Goal: Task Accomplishment & Management: Manage account settings

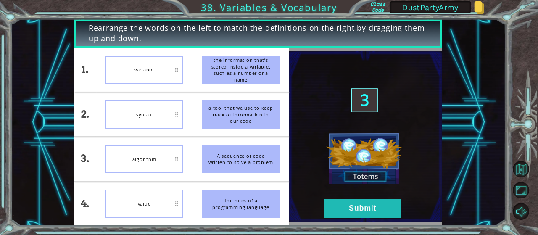
drag, startPoint x: 249, startPoint y: 66, endPoint x: 220, endPoint y: 105, distance: 48.7
click at [241, 132] on ul "the information that’s stored inside a variable, such as a number or a name a t…" at bounding box center [240, 137] width 97 height 178
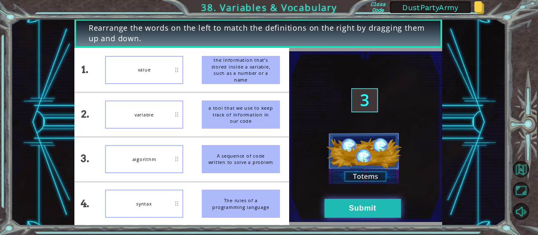
click at [364, 207] on button "Submit" at bounding box center [362, 208] width 76 height 19
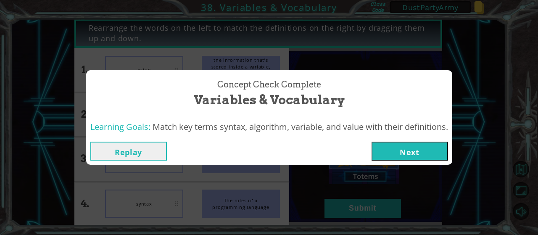
click at [418, 149] on button "Next" at bounding box center [409, 151] width 76 height 19
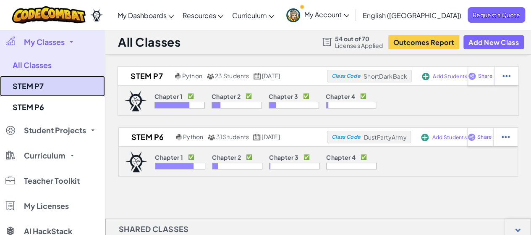
click at [38, 86] on link "STEM P7" at bounding box center [52, 86] width 105 height 21
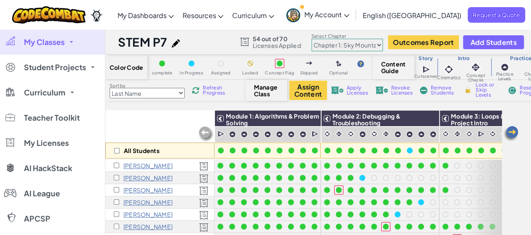
click at [173, 126] on div "All Students" at bounding box center [159, 134] width 109 height 49
click at [168, 115] on div "All Students" at bounding box center [159, 134] width 109 height 49
click at [170, 123] on div "All Students" at bounding box center [159, 134] width 109 height 49
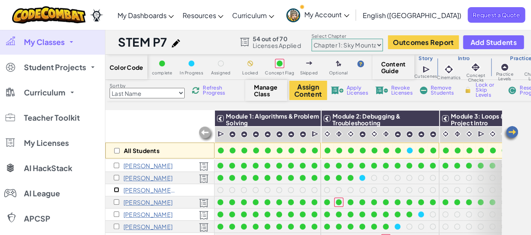
click at [115, 188] on input "checkbox" at bounding box center [116, 189] width 5 height 5
checkbox input "true"
click at [435, 87] on span "Remove Students" at bounding box center [443, 90] width 25 height 10
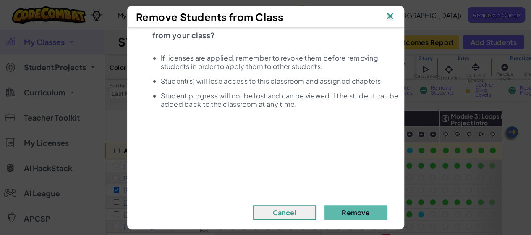
scroll to position [34, 0]
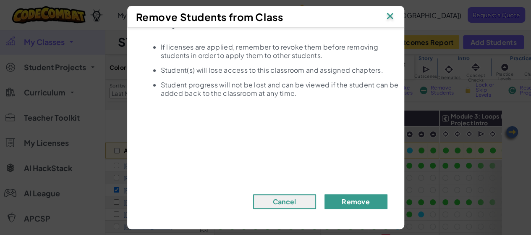
click at [360, 199] on button "Remove" at bounding box center [356, 201] width 63 height 15
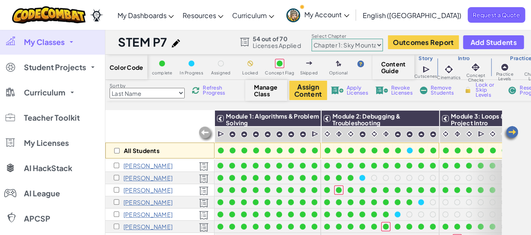
click at [176, 123] on div "All Students" at bounding box center [159, 134] width 109 height 49
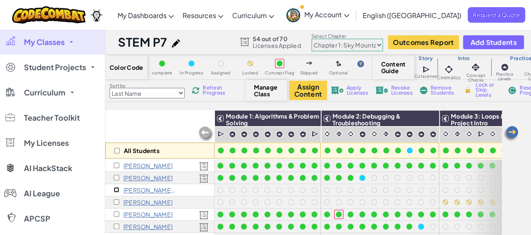
click at [118, 189] on input "checkbox" at bounding box center [116, 189] width 5 height 5
checkbox input "true"
click at [441, 89] on span "Remove Students" at bounding box center [443, 90] width 25 height 10
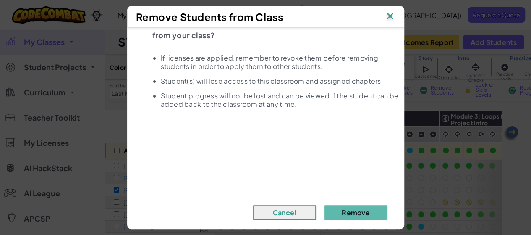
scroll to position [34, 0]
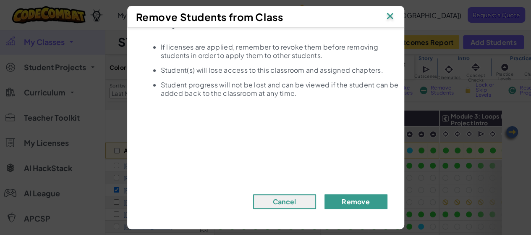
click at [351, 201] on button "Remove" at bounding box center [356, 201] width 63 height 15
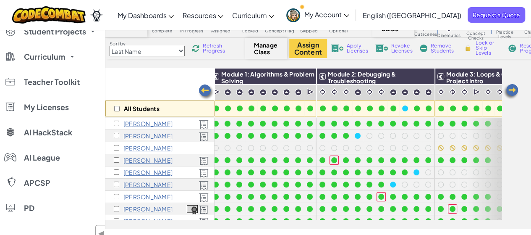
scroll to position [0, 87]
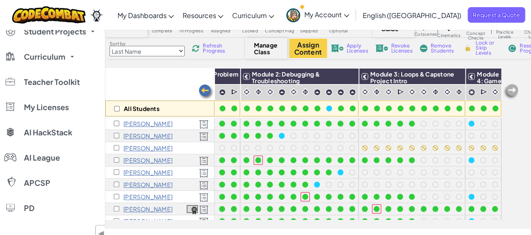
click at [113, 146] on div "[PERSON_NAME]" at bounding box center [159, 148] width 109 height 12
click at [116, 147] on input "checkbox" at bounding box center [116, 147] width 5 height 5
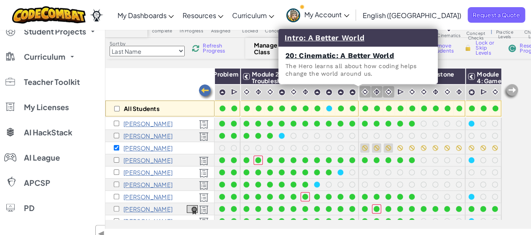
click at [361, 90] on img at bounding box center [365, 92] width 8 height 8
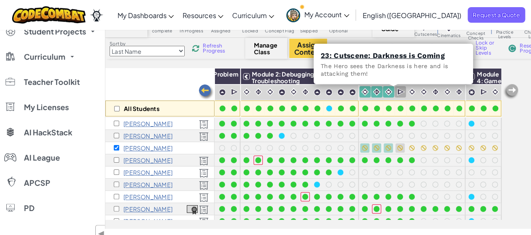
click at [397, 92] on img at bounding box center [401, 92] width 8 height 8
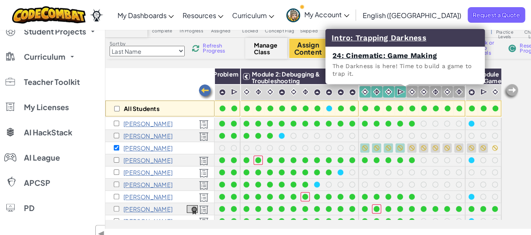
click at [408, 92] on img at bounding box center [412, 92] width 8 height 8
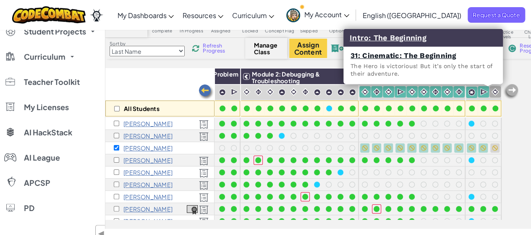
click at [491, 90] on img at bounding box center [495, 92] width 8 height 8
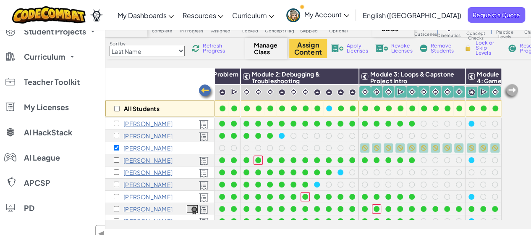
click at [480, 46] on span "Lock or Skip Levels" at bounding box center [488, 47] width 25 height 15
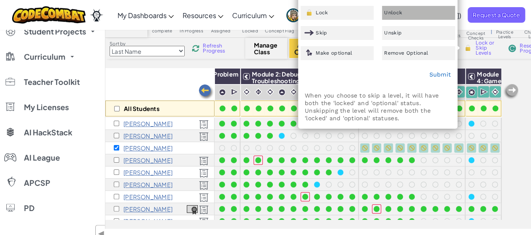
click at [399, 12] on span "Unlock" at bounding box center [393, 12] width 18 height 5
click at [438, 75] on link "Submit" at bounding box center [440, 74] width 22 height 7
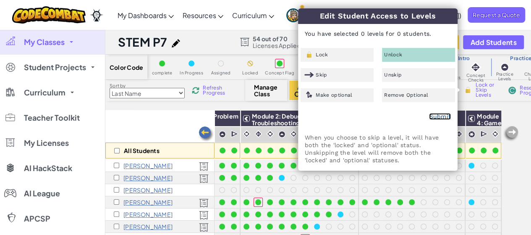
click at [436, 114] on link "Submit" at bounding box center [440, 116] width 22 height 7
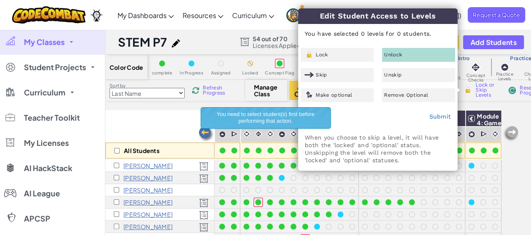
click at [518, 162] on div "All Students Module 1: Algorithms & Problem Solving Module 2: Debugging & Troub…" at bounding box center [318, 190] width 426 height 160
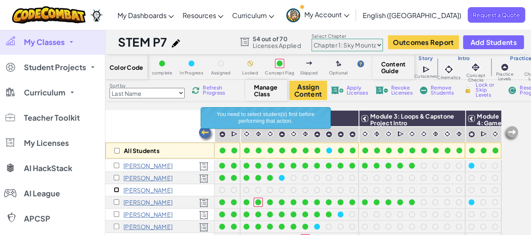
click at [114, 189] on input "checkbox" at bounding box center [116, 189] width 5 height 5
checkbox input "true"
click at [304, 85] on button "Assign Content" at bounding box center [308, 90] width 38 height 19
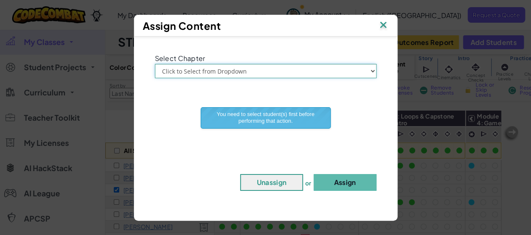
click at [372, 71] on select "Click to Select from Dropdown Chapter 1: [GEOGRAPHIC_DATA] Chapter 2: The Moon …" at bounding box center [266, 71] width 222 height 14
select select "Chapter 2: The Moon Dancers"
click at [155, 64] on select "Click to Select from Dropdown Chapter 1: [GEOGRAPHIC_DATA] Chapter 2: The Moon …" at bounding box center [266, 71] width 222 height 14
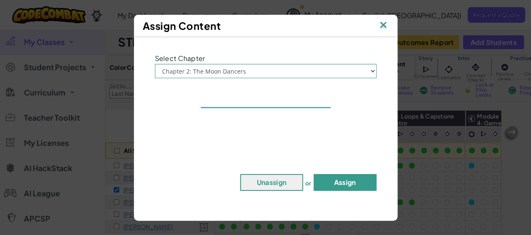
click at [349, 183] on button "Assign" at bounding box center [345, 182] width 63 height 17
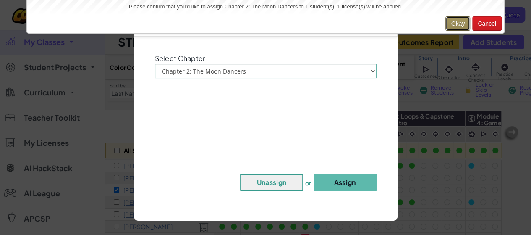
click at [455, 20] on button "Okay" at bounding box center [458, 23] width 25 height 14
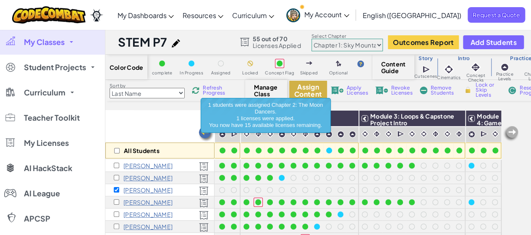
click at [300, 90] on button "Assign Content" at bounding box center [308, 90] width 38 height 19
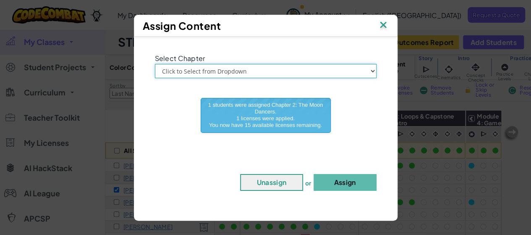
click at [373, 71] on select "Click to Select from Dropdown Chapter 1: [GEOGRAPHIC_DATA] Chapter 2: The Moon …" at bounding box center [266, 71] width 222 height 14
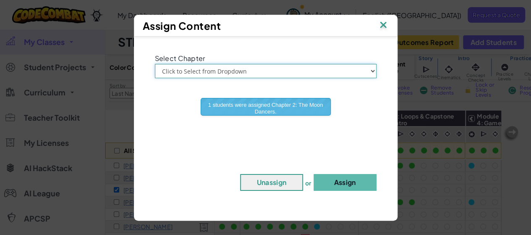
select select "Chapter 3: The Phoenix Lands"
click at [155, 64] on select "Click to Select from Dropdown Chapter 1: [GEOGRAPHIC_DATA] Chapter 2: The Moon …" at bounding box center [266, 71] width 222 height 14
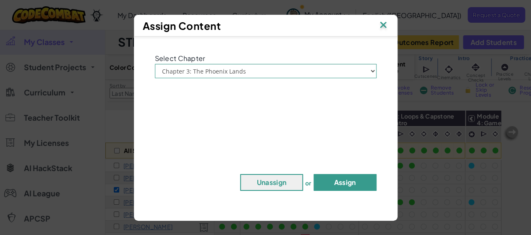
click at [344, 179] on button "Assign" at bounding box center [345, 182] width 63 height 17
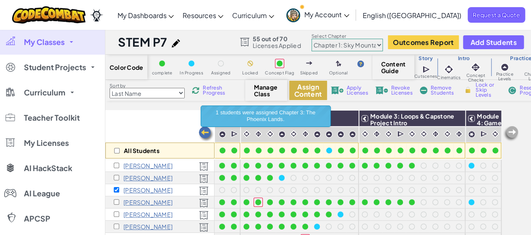
click at [303, 91] on button "Assign Content" at bounding box center [308, 90] width 38 height 19
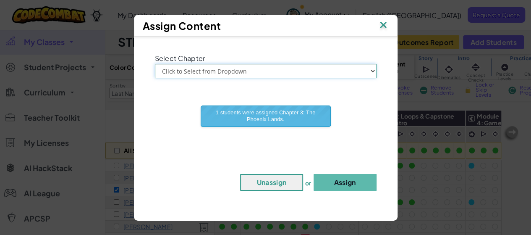
click at [372, 71] on select "Click to Select from Dropdown Chapter 1: [GEOGRAPHIC_DATA] Chapter 2: The Moon …" at bounding box center [266, 71] width 222 height 14
select select "Chapter 4: The Final Code"
click at [155, 64] on select "Click to Select from Dropdown Chapter 1: [GEOGRAPHIC_DATA] Chapter 2: The Moon …" at bounding box center [266, 71] width 222 height 14
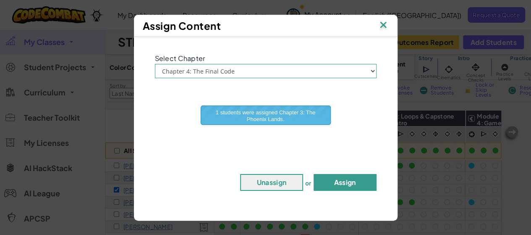
click at [345, 182] on button "Assign" at bounding box center [345, 182] width 63 height 17
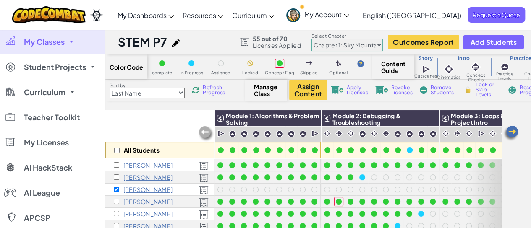
click at [159, 126] on div "All Students" at bounding box center [159, 134] width 109 height 49
click at [115, 189] on input "checkbox" at bounding box center [116, 189] width 5 height 5
checkbox input "false"
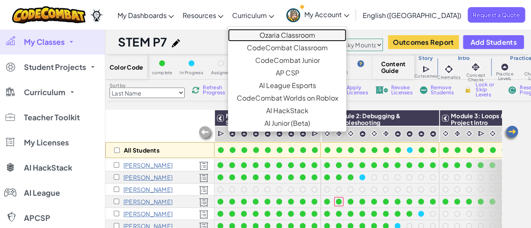
click at [314, 38] on link "Ozaria Classroom" at bounding box center [287, 35] width 118 height 13
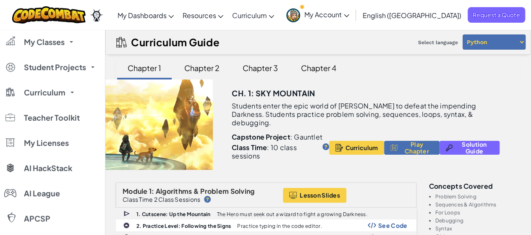
click at [204, 68] on div "Chapter 2" at bounding box center [202, 68] width 52 height 20
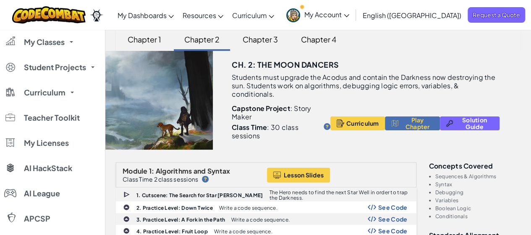
scroll to position [42, 0]
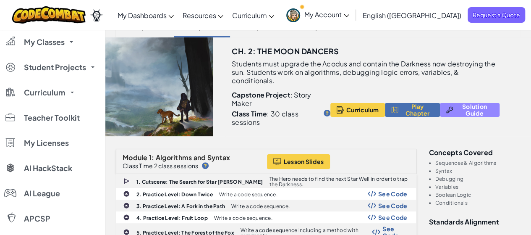
click at [485, 108] on span "Solution Guide" at bounding box center [474, 109] width 37 height 13
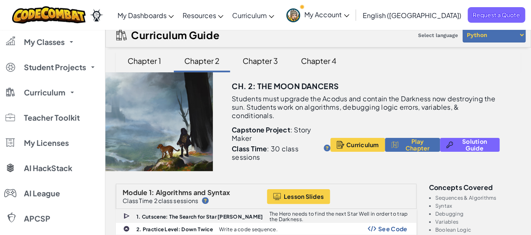
scroll to position [0, 0]
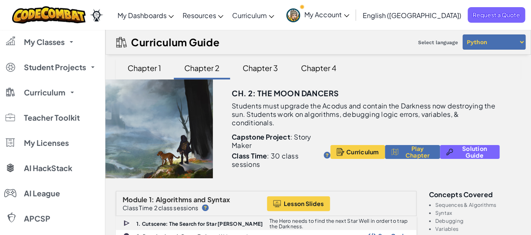
click at [489, 84] on div "Ch. 2: The Moon Dancers" at bounding box center [378, 90] width 293 height 22
click at [426, 82] on div "Ch. 2: The Moon Dancers" at bounding box center [378, 90] width 293 height 22
click at [455, 88] on div "Ch. 2: The Moon Dancers" at bounding box center [378, 90] width 293 height 22
